Goal: Task Accomplishment & Management: Use online tool/utility

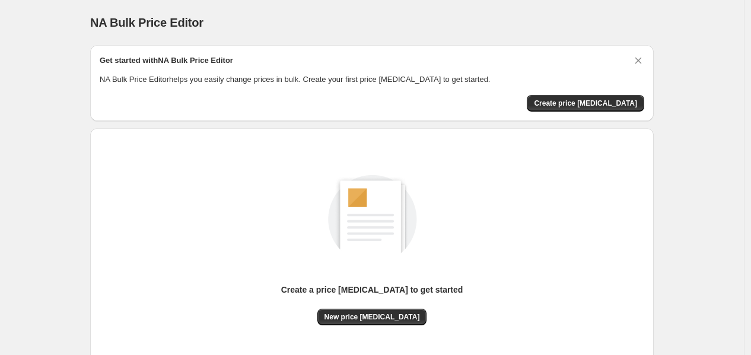
drag, startPoint x: 0, startPoint y: 0, endPoint x: 642, endPoint y: 37, distance: 642.9
drag, startPoint x: 642, startPoint y: 37, endPoint x: 377, endPoint y: 320, distance: 388.2
click at [377, 320] on span "New price [MEDICAL_DATA]" at bounding box center [372, 316] width 96 height 9
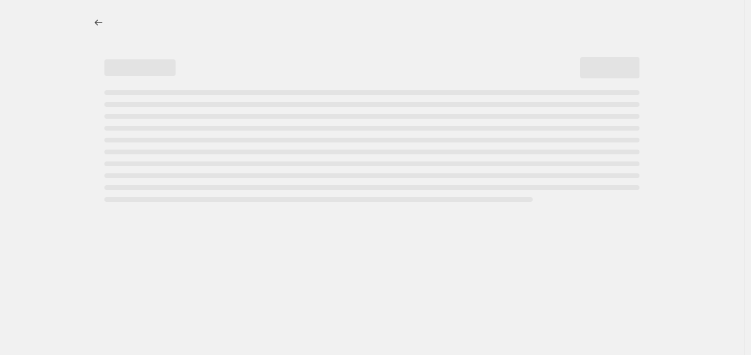
select select "percentage"
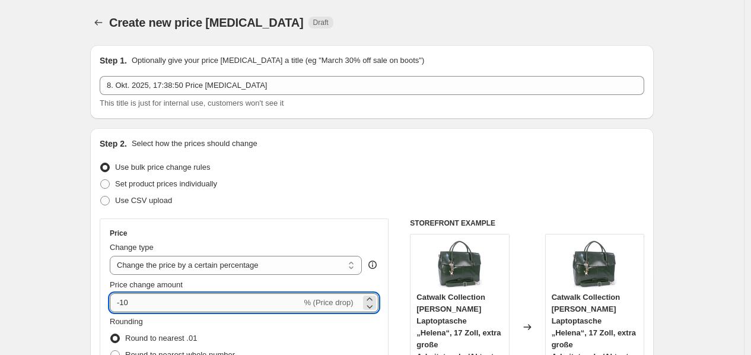
click at [182, 305] on input "-10" at bounding box center [206, 302] width 192 height 19
type input "-1"
type input "-30"
drag, startPoint x: 82, startPoint y: 205, endPoint x: 97, endPoint y: 205, distance: 15.4
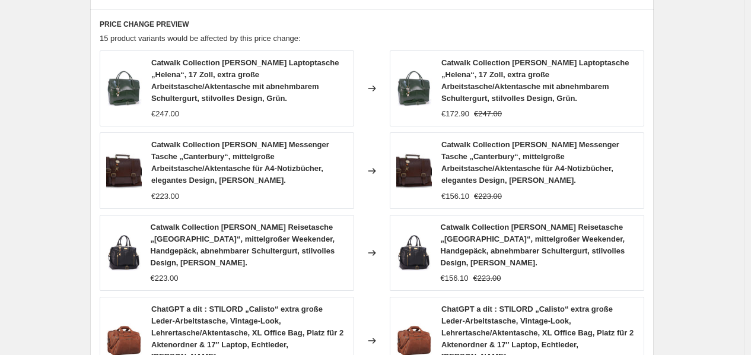
scroll to position [946, 0]
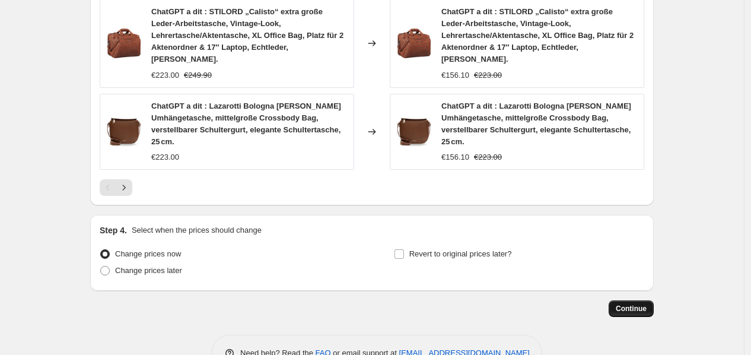
click at [629, 300] on button "Continue" at bounding box center [631, 308] width 45 height 17
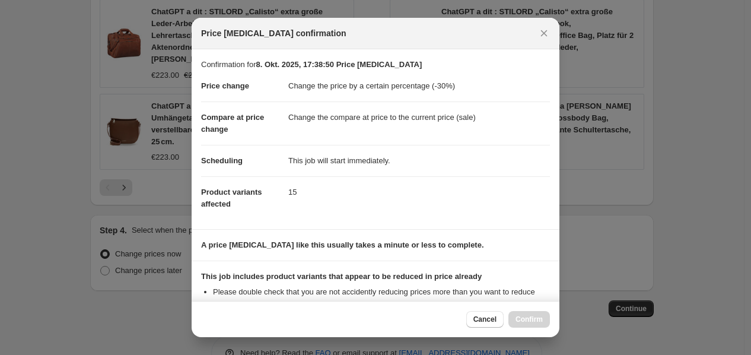
scroll to position [144, 0]
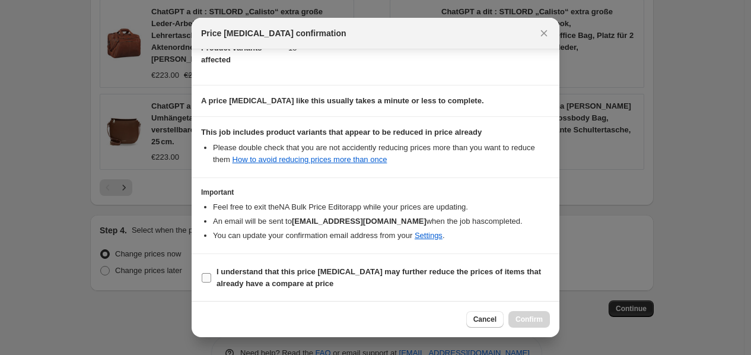
click at [352, 276] on b "I understand that this price [MEDICAL_DATA] may further reduce the prices of it…" at bounding box center [379, 277] width 324 height 21
click at [211, 276] on input "I understand that this price [MEDICAL_DATA] may further reduce the prices of it…" at bounding box center [206, 277] width 9 height 9
checkbox input "true"
click at [537, 314] on span "Confirm" at bounding box center [528, 318] width 27 height 9
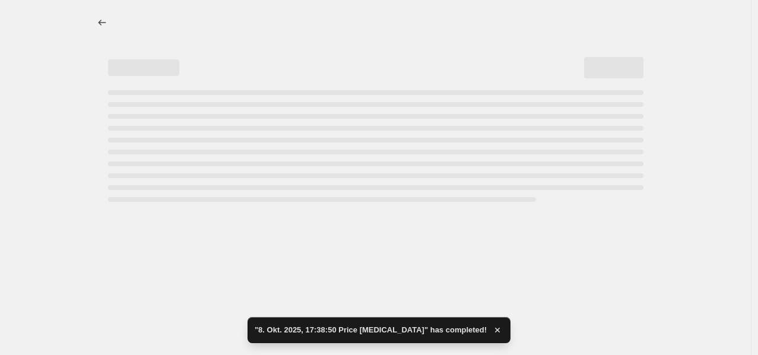
select select "percentage"
